Goal: Information Seeking & Learning: Learn about a topic

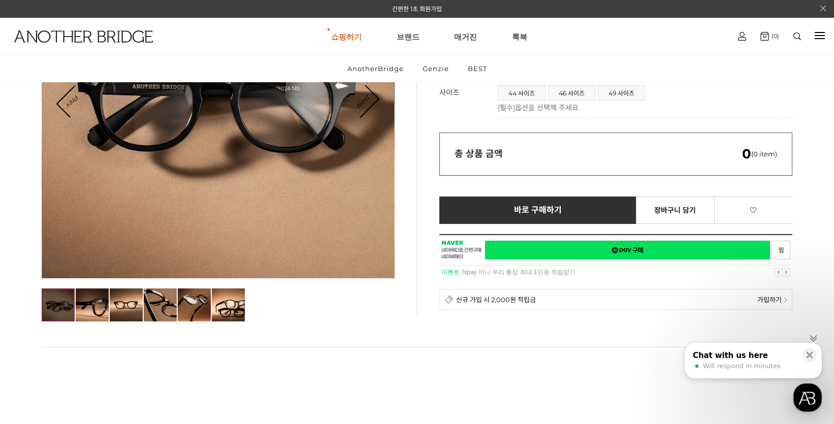
scroll to position [102, 0]
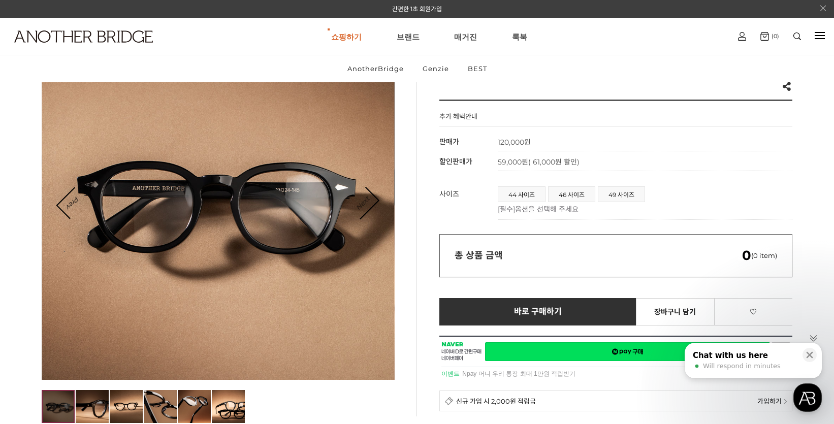
click at [365, 207] on link "Next" at bounding box center [362, 203] width 31 height 31
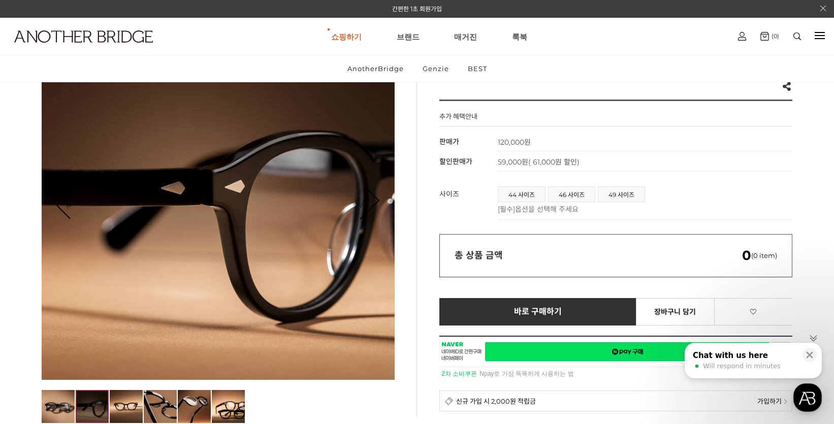
click at [365, 205] on link "Next" at bounding box center [362, 203] width 31 height 31
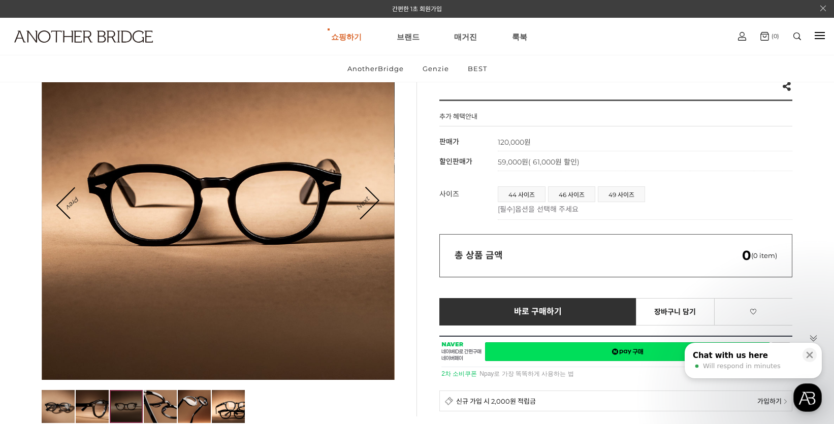
click at [365, 205] on link "Next" at bounding box center [362, 203] width 31 height 31
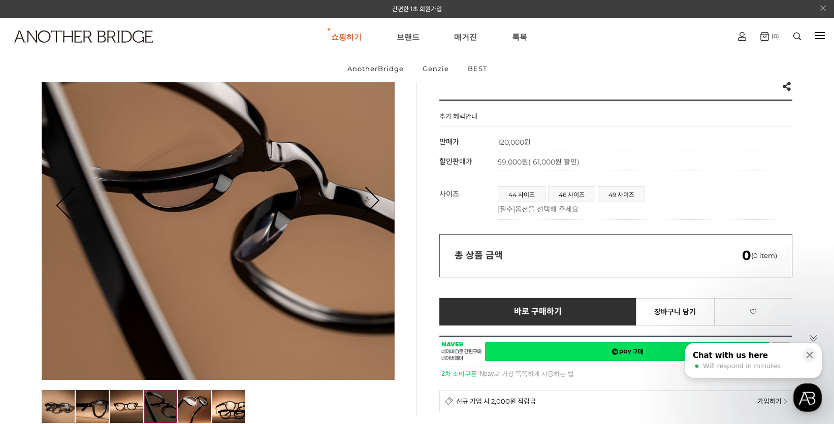
click at [365, 205] on link "Next" at bounding box center [362, 203] width 31 height 31
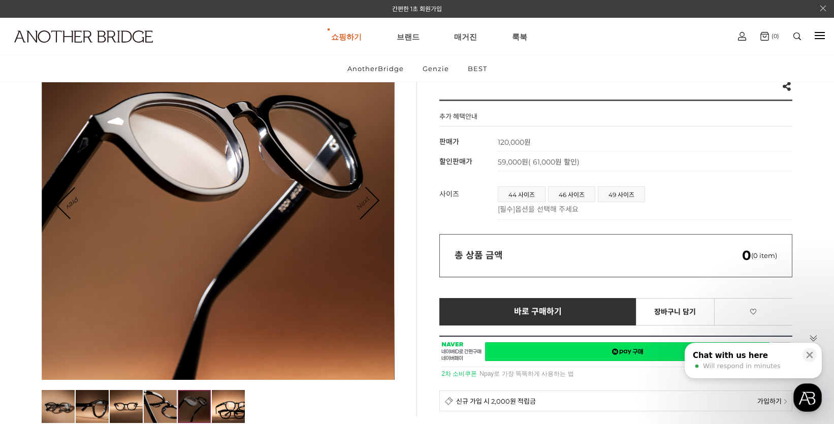
click at [365, 205] on link "Next" at bounding box center [362, 203] width 31 height 31
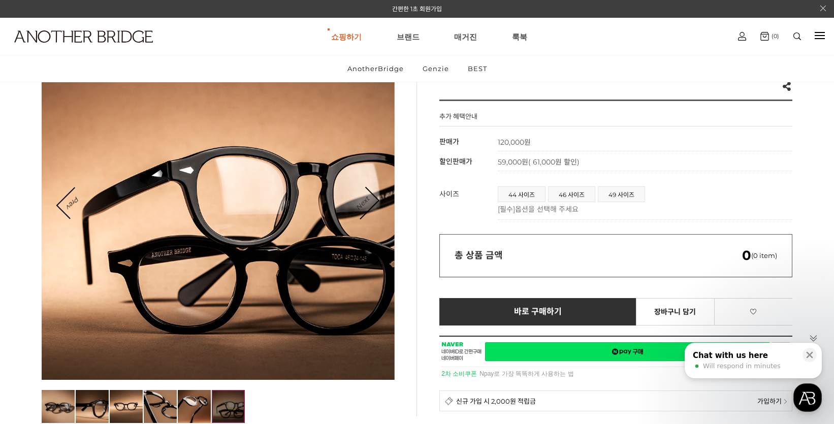
click at [365, 205] on link "Next" at bounding box center [362, 203] width 31 height 31
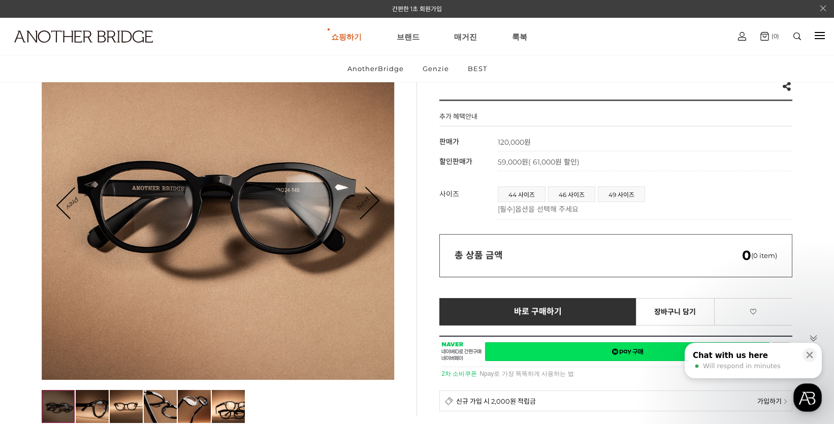
click at [365, 205] on link "Next" at bounding box center [362, 203] width 31 height 31
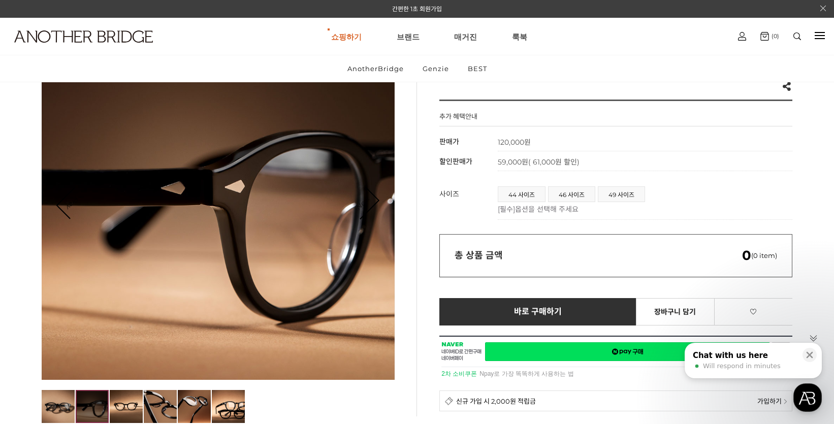
click at [365, 205] on link "Next" at bounding box center [362, 203] width 31 height 31
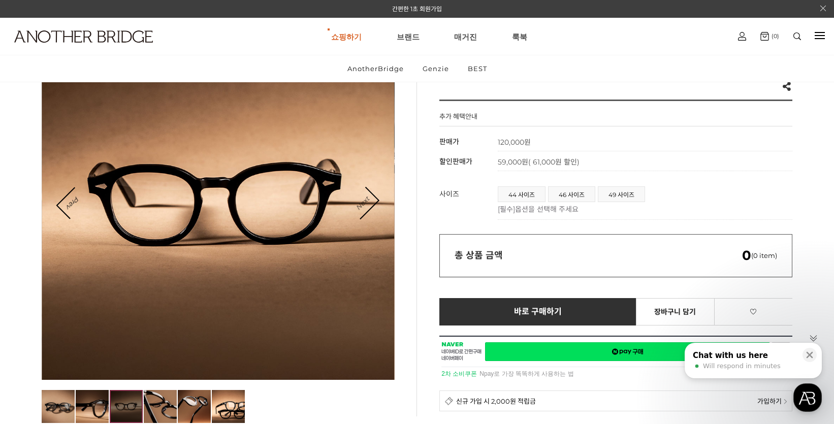
click at [365, 205] on link "Next" at bounding box center [362, 203] width 31 height 31
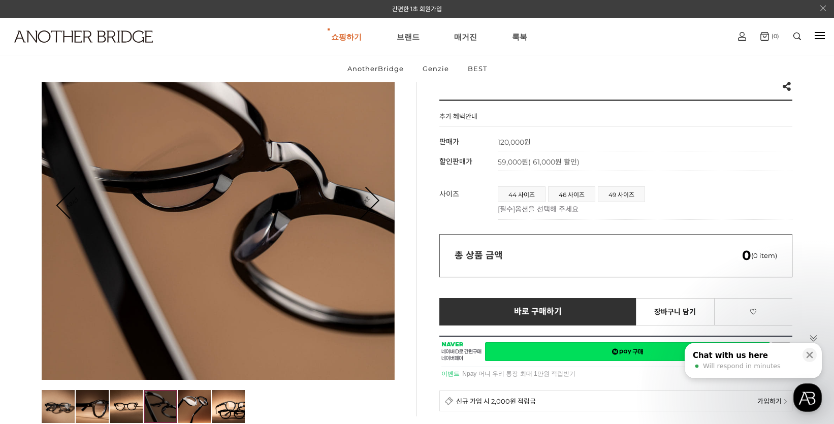
click at [365, 205] on link "Next" at bounding box center [362, 203] width 31 height 31
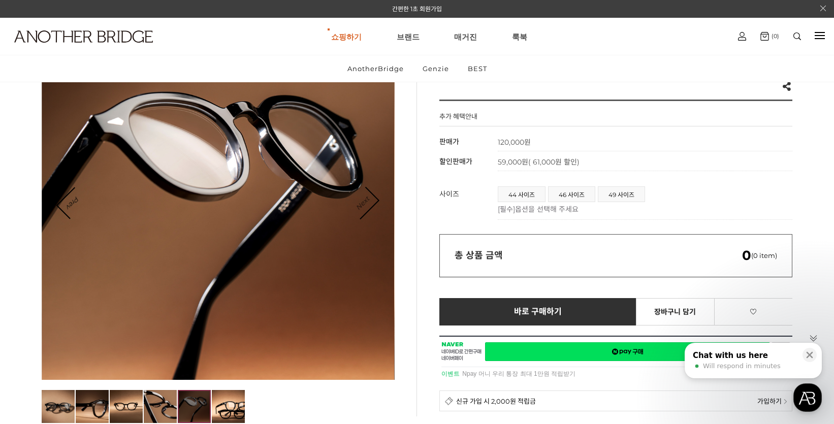
click at [365, 205] on link "Next" at bounding box center [362, 203] width 31 height 31
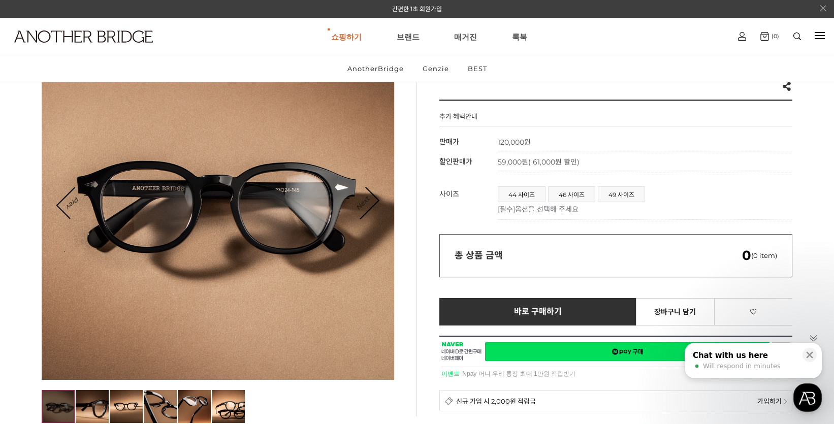
click at [365, 205] on link "Next" at bounding box center [362, 203] width 31 height 31
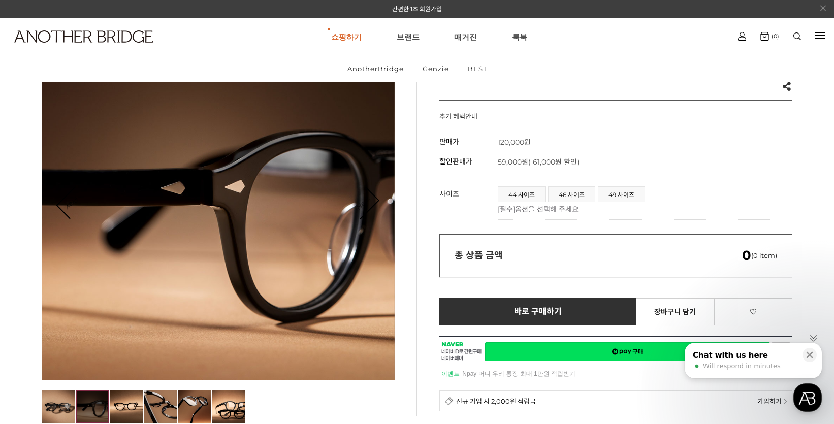
click at [365, 205] on link "Next" at bounding box center [362, 203] width 31 height 31
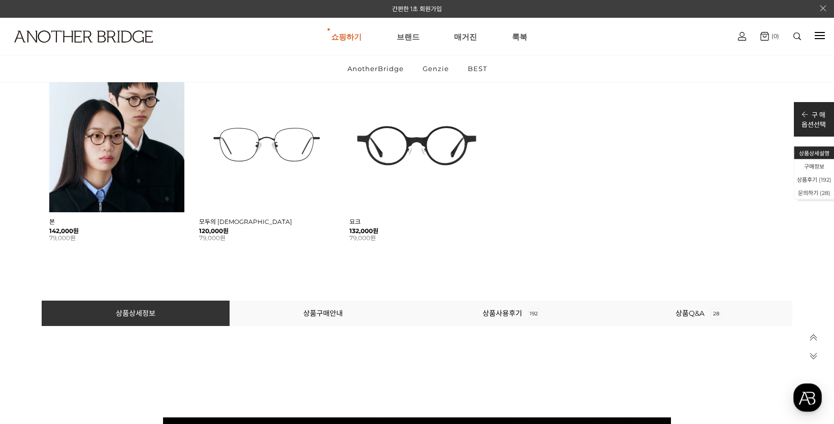
scroll to position [660, 0]
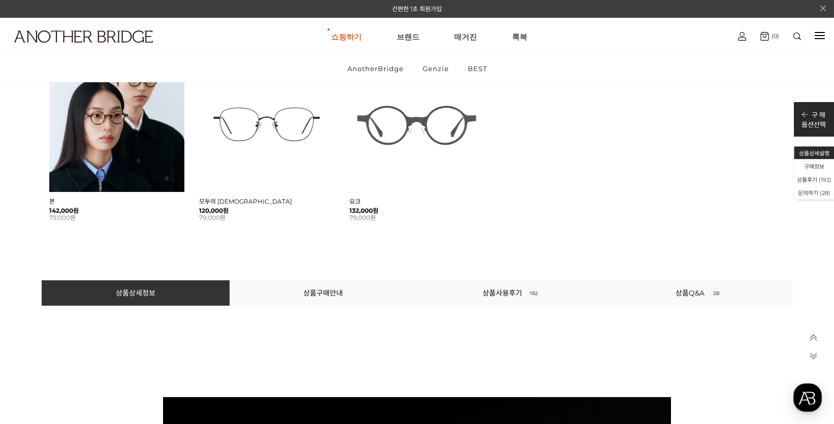
click at [451, 127] on img at bounding box center [416, 124] width 135 height 135
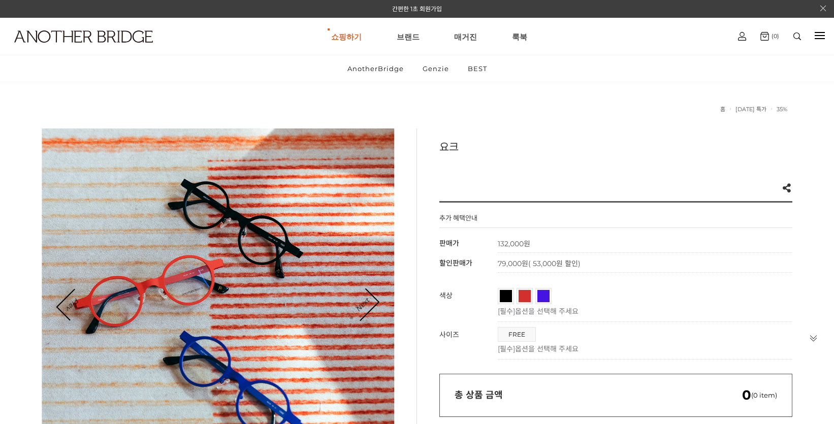
scroll to position [102, 0]
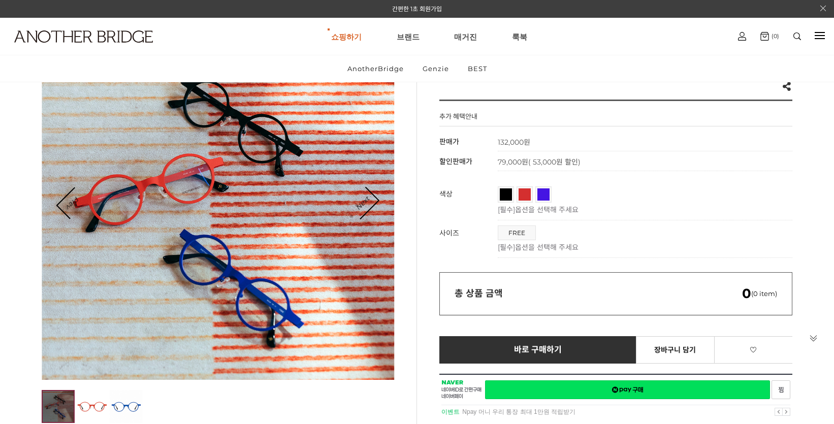
click at [389, 208] on div at bounding box center [218, 203] width 353 height 353
click at [378, 204] on div at bounding box center [218, 203] width 353 height 353
click at [373, 204] on link "Next" at bounding box center [362, 203] width 31 height 31
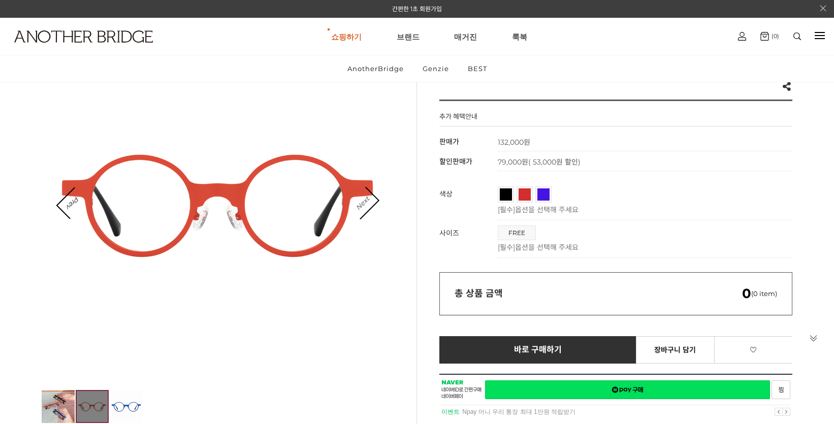
scroll to position [0, 0]
click at [373, 204] on link "Next" at bounding box center [362, 203] width 31 height 31
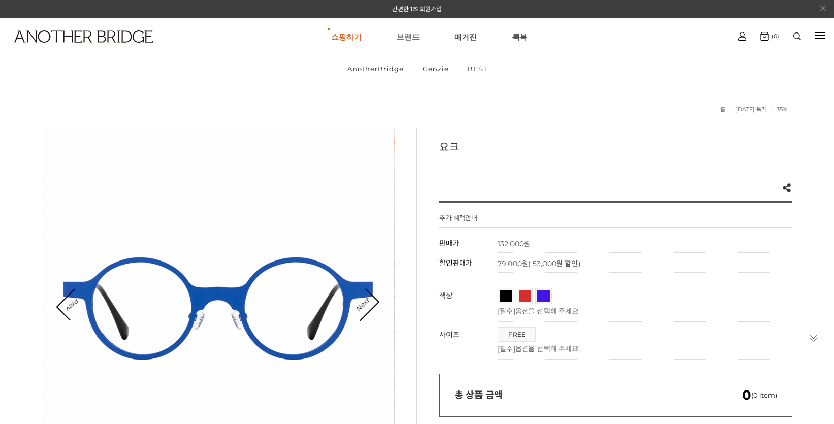
click at [401, 37] on link "브랜드" at bounding box center [408, 36] width 23 height 37
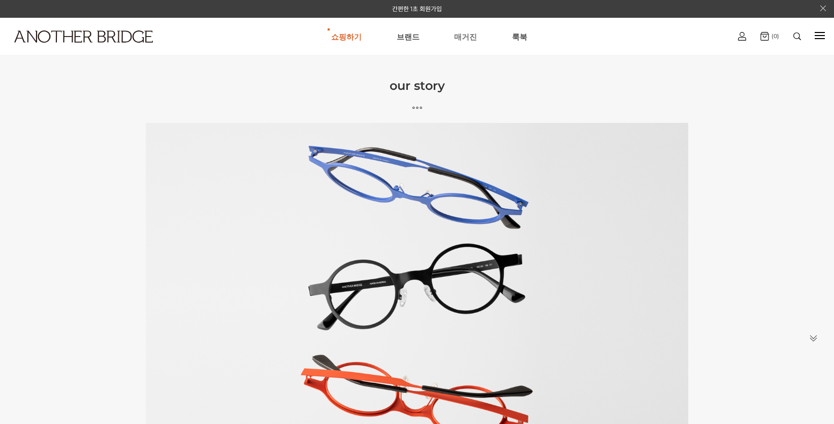
click at [457, 36] on link "매거진" at bounding box center [465, 36] width 23 height 37
